Goal: Task Accomplishment & Management: Use online tool/utility

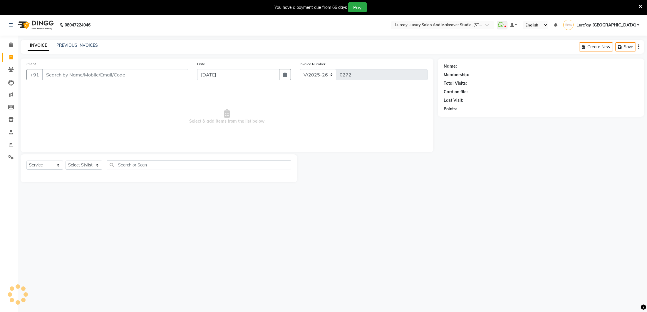
click at [69, 44] on link "PREVIOUS INVOICES" at bounding box center [76, 45] width 41 height 5
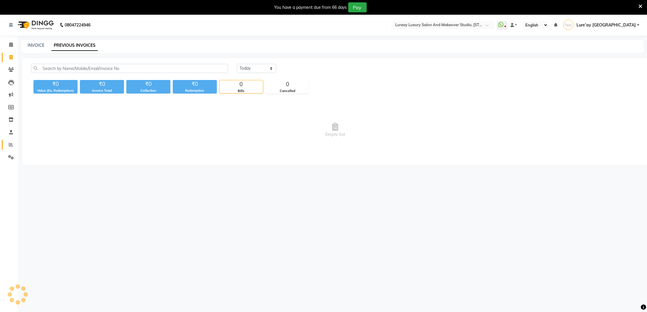
click at [12, 140] on link "Reports" at bounding box center [9, 145] width 14 height 10
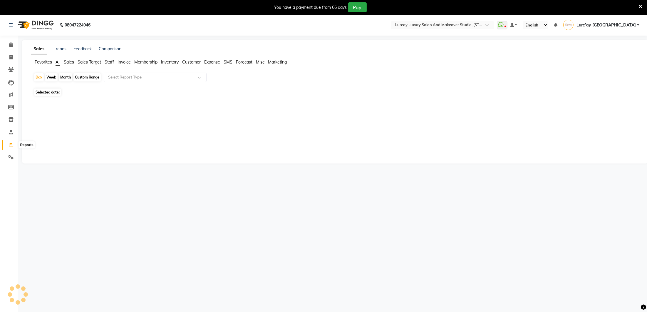
click at [12, 144] on icon at bounding box center [11, 144] width 4 height 4
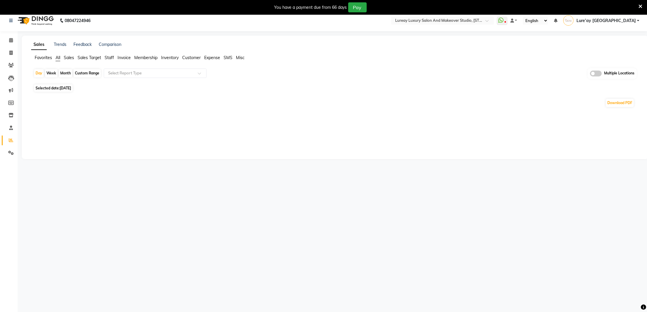
click at [91, 72] on div "Custom Range" at bounding box center [86, 73] width 27 height 8
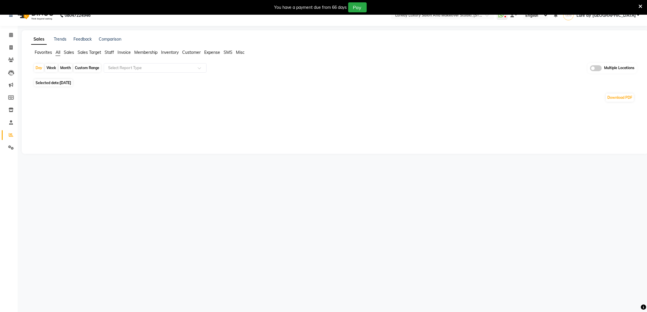
select select "9"
select select "2025"
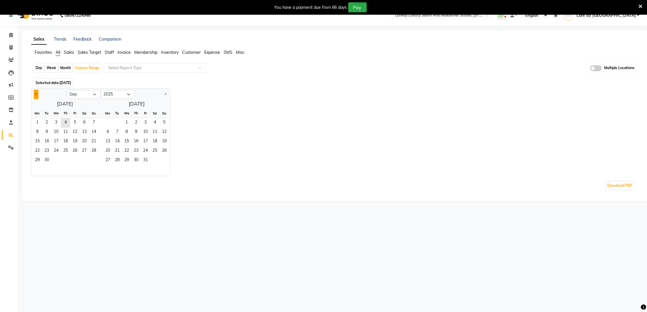
click at [37, 91] on button "Previous month" at bounding box center [36, 94] width 5 height 9
select select "8"
click at [73, 120] on span "1" at bounding box center [74, 122] width 9 height 9
click at [97, 159] on span "31" at bounding box center [93, 160] width 9 height 9
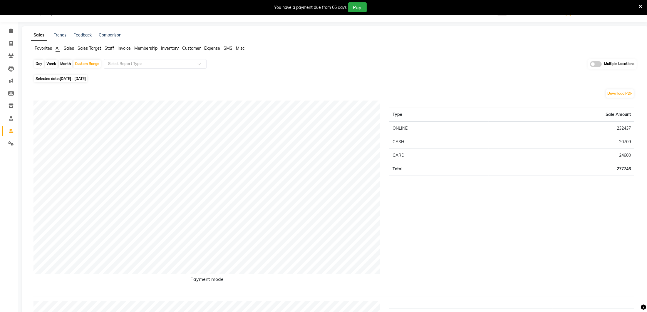
click at [118, 65] on input "text" at bounding box center [149, 64] width 85 height 6
click at [120, 48] on span "Invoice" at bounding box center [123, 49] width 13 height 5
click at [119, 63] on input "text" at bounding box center [149, 65] width 85 height 6
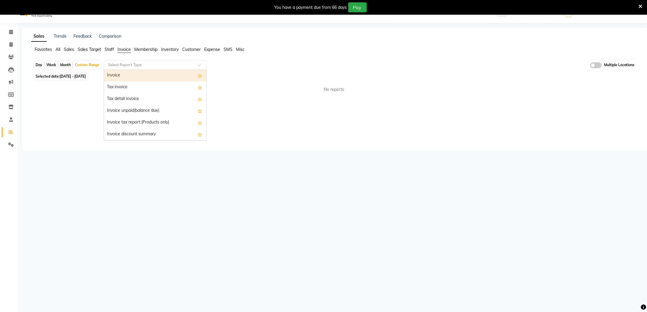
scroll to position [13, 0]
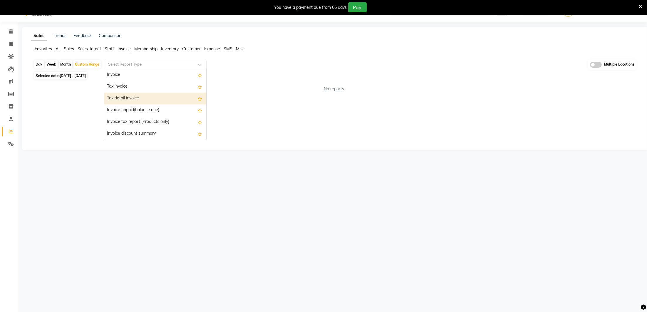
click at [119, 95] on div "Tax detail invoice" at bounding box center [155, 99] width 102 height 12
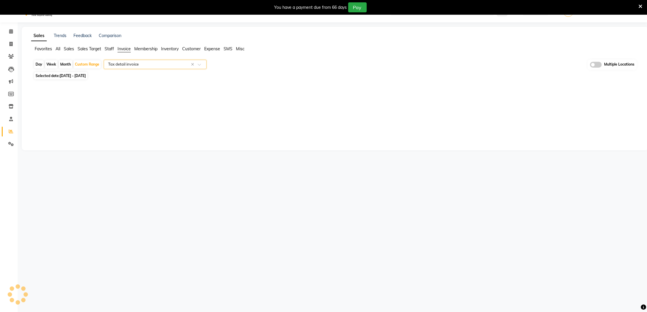
select select "full_report"
select select "csv"
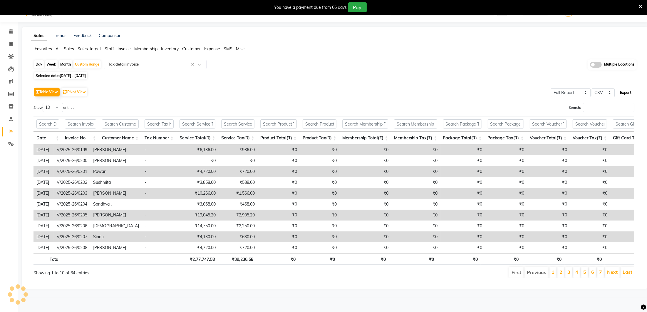
click at [622, 92] on button "Export" at bounding box center [625, 93] width 16 height 10
